Goal: Transaction & Acquisition: Book appointment/travel/reservation

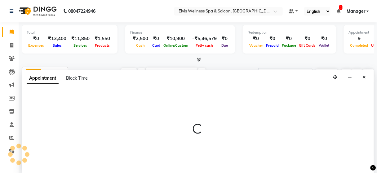
select select "89118"
select select "tentative"
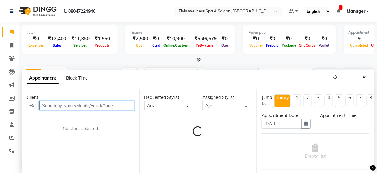
select select "960"
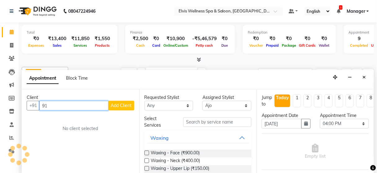
type input "9"
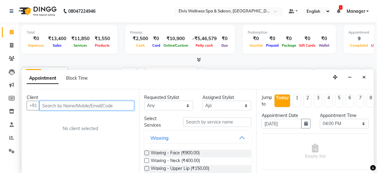
click at [103, 107] on input "text" at bounding box center [86, 106] width 95 height 10
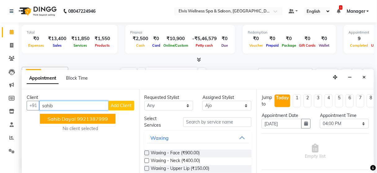
click at [100, 117] on ngb-highlight "9921387999" at bounding box center [92, 118] width 31 height 6
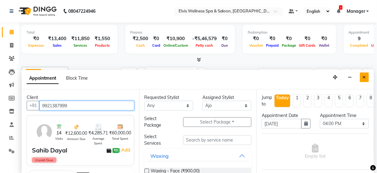
type input "9921387999"
click at [363, 78] on button "Close" at bounding box center [364, 77] width 9 height 10
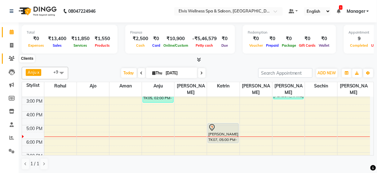
click at [14, 57] on icon at bounding box center [12, 58] width 6 height 5
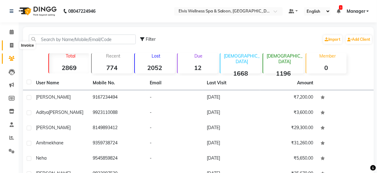
click at [14, 44] on span at bounding box center [11, 45] width 11 height 7
select select "5733"
select select "service"
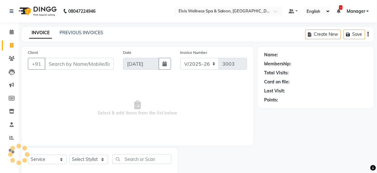
scroll to position [14, 0]
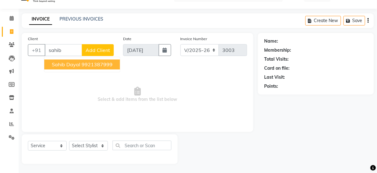
click at [79, 64] on span "Sahib Dayal" at bounding box center [66, 64] width 29 height 6
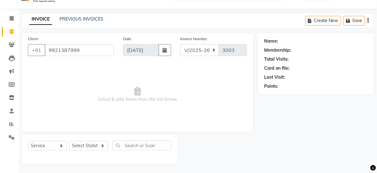
type input "9921387999"
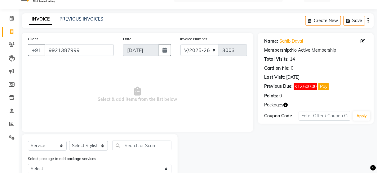
scroll to position [34, 0]
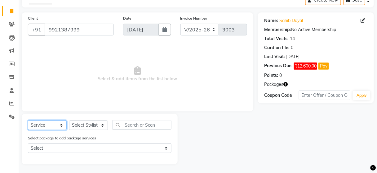
click at [48, 125] on select "Select Service Product Membership Package Voucher Prepaid Gift Card" at bounding box center [47, 125] width 39 height 10
select select "package"
click at [28, 120] on select "Select Service Product Membership Package Voucher Prepaid Gift Card" at bounding box center [47, 125] width 39 height 10
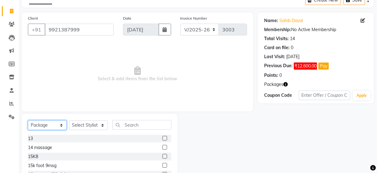
scroll to position [49, 0]
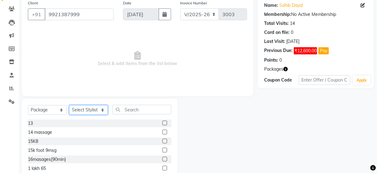
click at [99, 108] on select "Select Stylist [PERSON_NAME] [PERSON_NAME] among [PERSON_NAME] staff Bepeto [PE…" at bounding box center [88, 110] width 39 height 10
select select "39928"
click at [69, 105] on select "Select Stylist [PERSON_NAME] [PERSON_NAME] among [PERSON_NAME] staff Bepeto [PE…" at bounding box center [88, 110] width 39 height 10
click at [163, 132] on label at bounding box center [165, 131] width 5 height 5
click at [163, 132] on input "checkbox" at bounding box center [165, 132] width 4 height 4
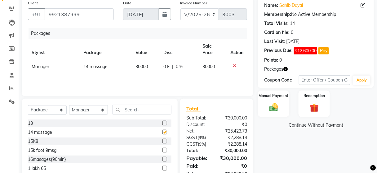
checkbox input "false"
click at [278, 98] on div "Manual Payment" at bounding box center [274, 103] width 33 height 27
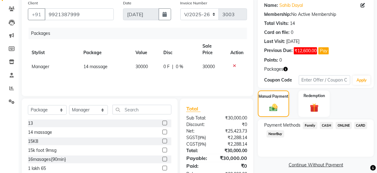
scroll to position [75, 0]
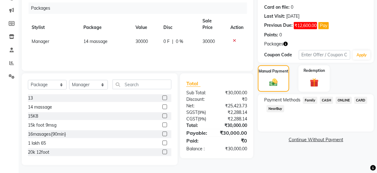
click at [361, 98] on span "CARD" at bounding box center [361, 100] width 13 height 7
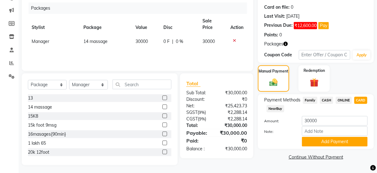
scroll to position [75, 0]
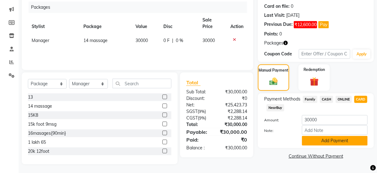
click at [325, 138] on button "Add Payment" at bounding box center [335, 141] width 66 height 10
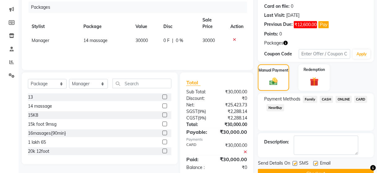
scroll to position [89, 0]
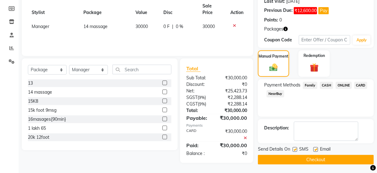
click at [294, 148] on label at bounding box center [295, 149] width 5 height 5
click at [294, 148] on input "checkbox" at bounding box center [295, 149] width 4 height 4
checkbox input "false"
click at [296, 156] on button "Checkout" at bounding box center [316, 160] width 116 height 10
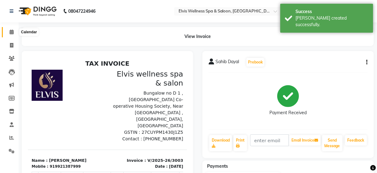
click at [12, 32] on icon at bounding box center [12, 31] width 4 height 5
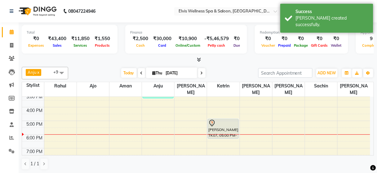
scroll to position [99, 0]
click at [98, 133] on div at bounding box center [93, 133] width 32 height 0
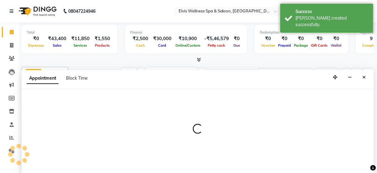
scroll to position [0, 0]
select select "89118"
select select "tentative"
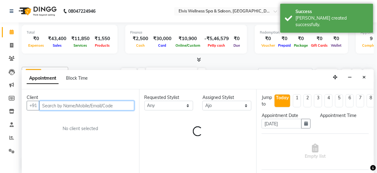
select select "1080"
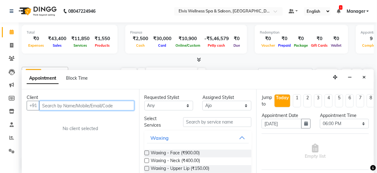
click at [70, 102] on input "text" at bounding box center [86, 106] width 95 height 10
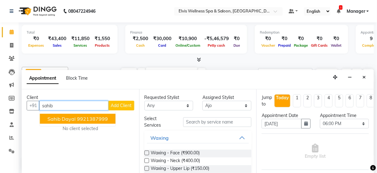
click at [74, 120] on span "Sahib Dayal" at bounding box center [61, 118] width 29 height 6
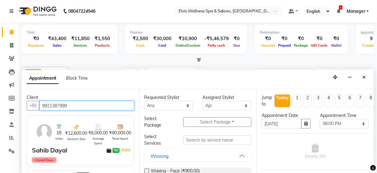
type input "9921387999"
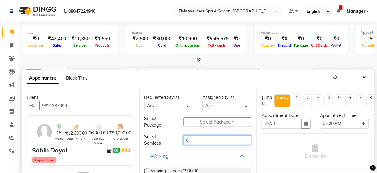
click at [217, 138] on input "d" at bounding box center [217, 140] width 68 height 10
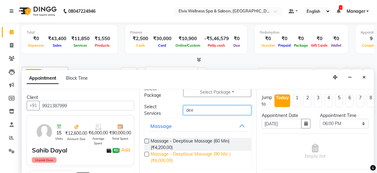
type input "dee"
click at [211, 154] on span "Massage - Deeptisue Massage (90 Min ) (₹6,000.00)" at bounding box center [199, 157] width 96 height 13
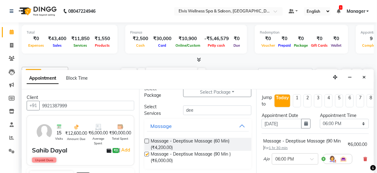
checkbox input "false"
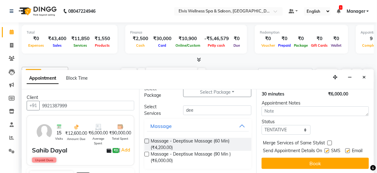
click at [325, 148] on label at bounding box center [327, 150] width 5 height 5
click at [325, 149] on input "checkbox" at bounding box center [327, 151] width 4 height 4
checkbox input "false"
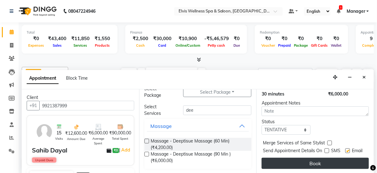
click at [320, 157] on button "Book" at bounding box center [315, 162] width 107 height 11
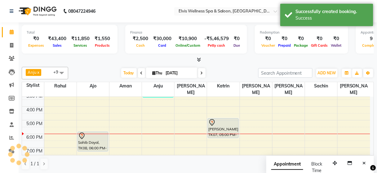
scroll to position [0, 0]
click at [365, 162] on icon "Close" at bounding box center [364, 162] width 3 height 4
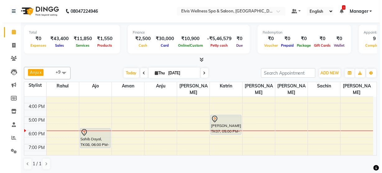
scroll to position [123, 0]
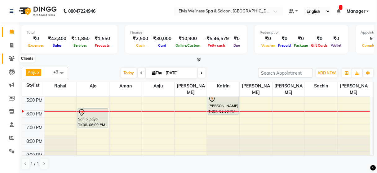
click at [12, 58] on icon at bounding box center [12, 58] width 6 height 5
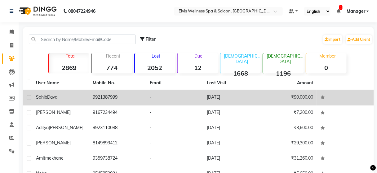
click at [82, 102] on td "Sahib Dayal" at bounding box center [60, 97] width 57 height 15
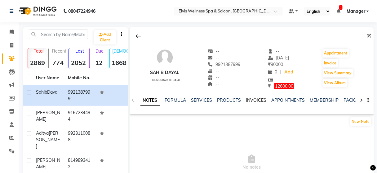
click at [254, 101] on link "INVOICES" at bounding box center [256, 100] width 20 height 6
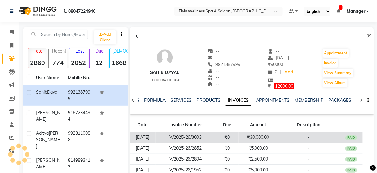
click at [309, 139] on td "-" at bounding box center [309, 137] width 62 height 11
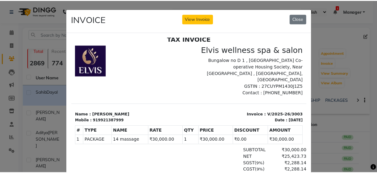
scroll to position [5, 0]
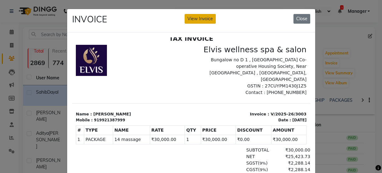
click at [192, 22] on button "View Invoice" at bounding box center [199, 19] width 31 height 10
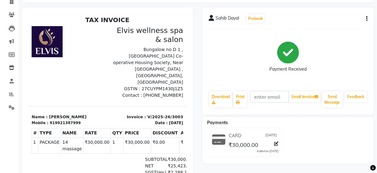
scroll to position [44, 0]
click at [333, 101] on button "Send Message" at bounding box center [333, 99] width 20 height 16
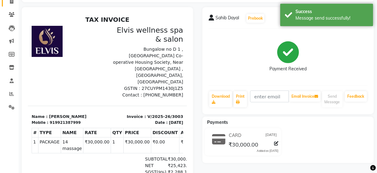
scroll to position [0, 0]
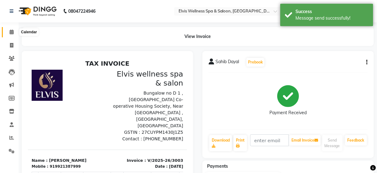
click at [13, 31] on icon at bounding box center [12, 31] width 4 height 5
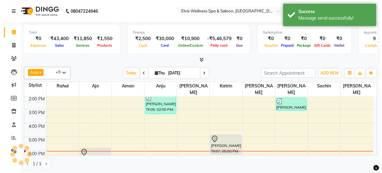
scroll to position [94, 0]
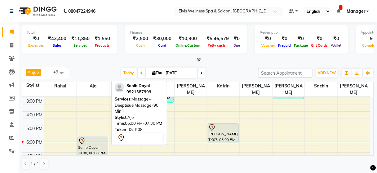
click at [91, 137] on div at bounding box center [93, 140] width 30 height 7
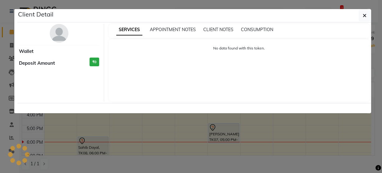
select select "7"
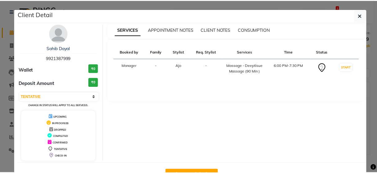
scroll to position [20, 0]
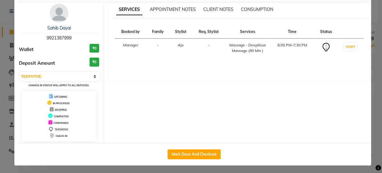
click at [185, 147] on div "Mark Done And Checkout" at bounding box center [193, 153] width 353 height 23
click at [185, 149] on button "Mark Done And Checkout" at bounding box center [193, 154] width 53 height 10
select select "5733"
select select "service"
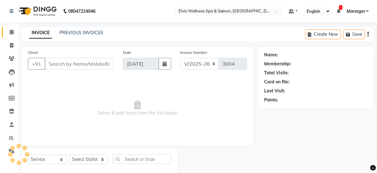
type input "9921387999"
select select "89118"
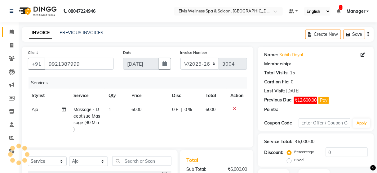
scroll to position [81, 0]
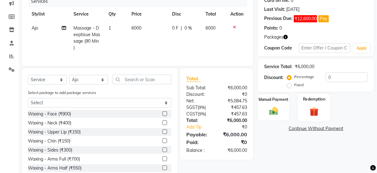
click at [306, 104] on div "Redemption" at bounding box center [314, 106] width 33 height 27
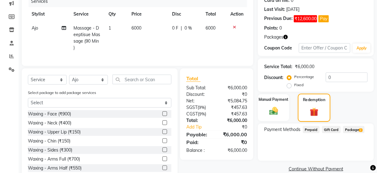
scroll to position [102, 0]
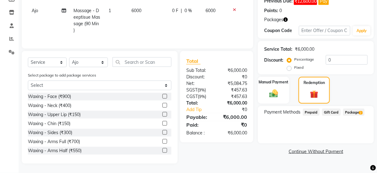
click at [345, 108] on span "Package 2" at bounding box center [354, 111] width 21 height 7
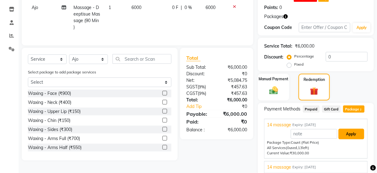
click at [353, 132] on button "Apply" at bounding box center [352, 134] width 26 height 11
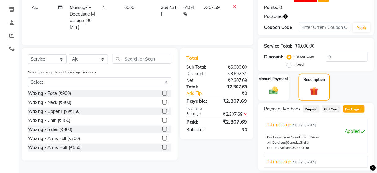
scroll to position [155, 0]
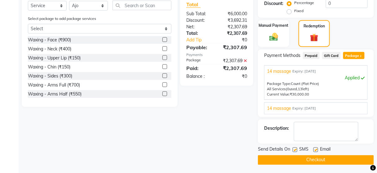
click at [295, 149] on label at bounding box center [295, 149] width 5 height 5
click at [295, 149] on input "checkbox" at bounding box center [295, 150] width 4 height 4
checkbox input "false"
click at [296, 155] on button "Checkout" at bounding box center [316, 160] width 116 height 10
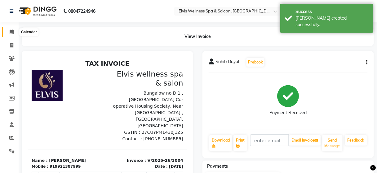
click at [12, 31] on icon at bounding box center [12, 31] width 4 height 5
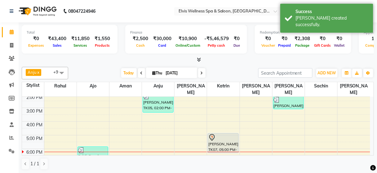
scroll to position [105, 0]
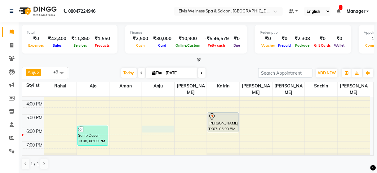
click at [167, 120] on div "8:00 AM 9:00 AM 10:00 AM 11:00 AM 12:00 PM 1:00 PM 2:00 PM 3:00 PM 4:00 PM 5:00…" at bounding box center [196, 86] width 349 height 191
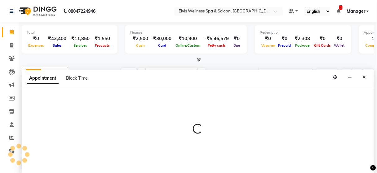
scroll to position [0, 0]
select select "52998"
select select "tentative"
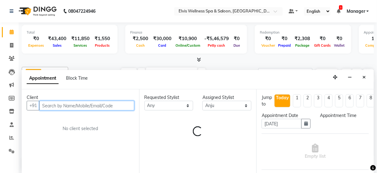
select select "1080"
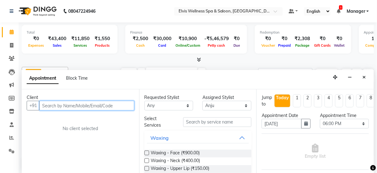
click at [68, 102] on input "text" at bounding box center [86, 106] width 95 height 10
paste input "9822261519"
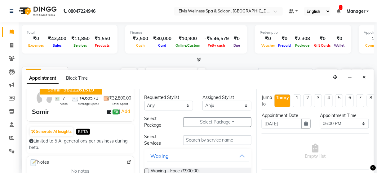
scroll to position [29, 0]
click at [68, 88] on span "9822261519" at bounding box center [79, 89] width 31 height 6
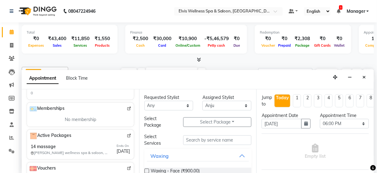
scroll to position [211, 0]
type input "9822261519"
click at [127, 133] on img at bounding box center [129, 135] width 5 height 5
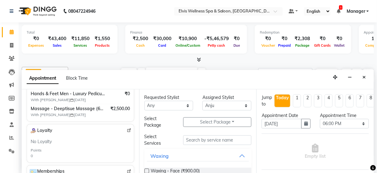
scroll to position [67, 0]
